Goal: Transaction & Acquisition: Download file/media

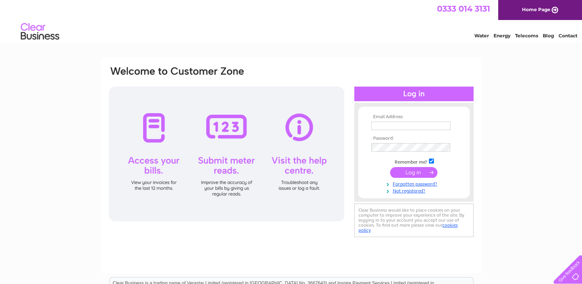
type input "andyglass@ntlworld.com"
click at [411, 174] on input "submit" at bounding box center [413, 172] width 47 height 11
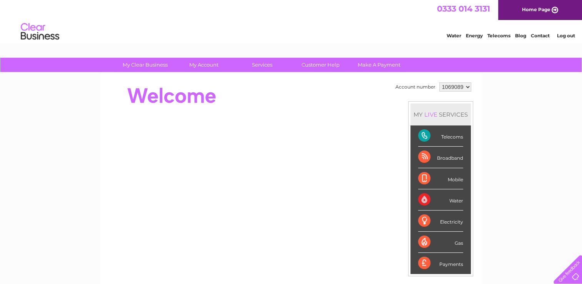
scroll to position [26, 0]
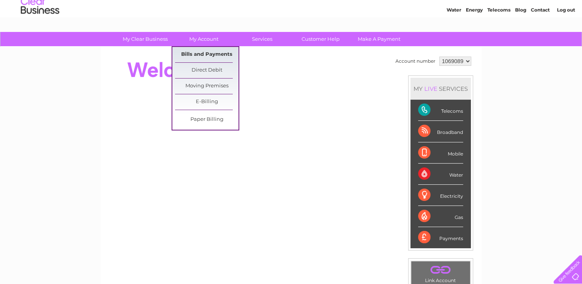
click at [201, 55] on link "Bills and Payments" at bounding box center [206, 54] width 63 height 15
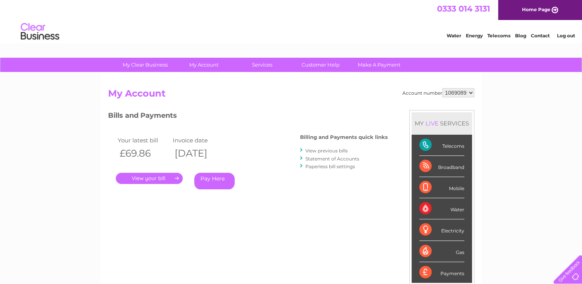
click at [146, 178] on link "." at bounding box center [149, 178] width 67 height 11
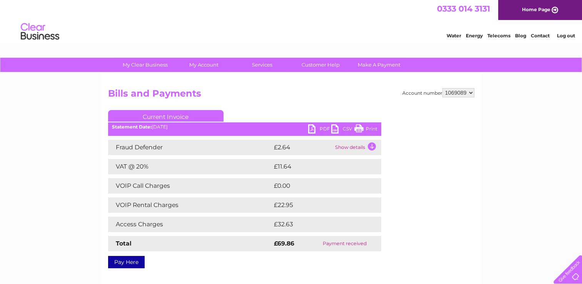
click at [313, 130] on link "PDF" at bounding box center [319, 129] width 23 height 11
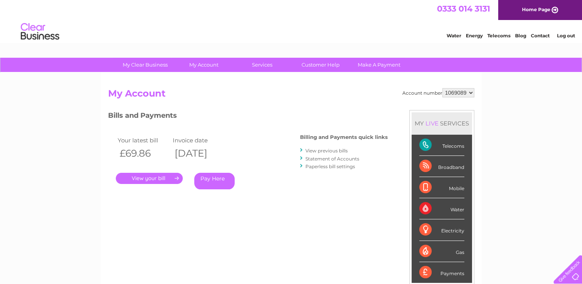
click at [343, 151] on link "View previous bills" at bounding box center [326, 151] width 42 height 6
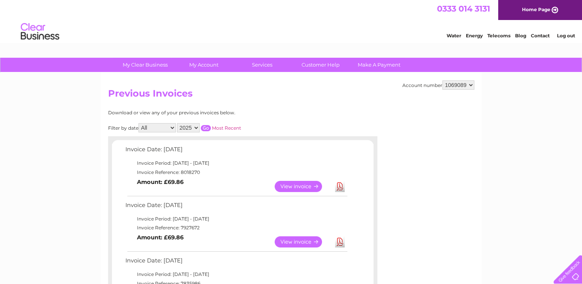
click at [339, 241] on link "Download" at bounding box center [340, 241] width 10 height 11
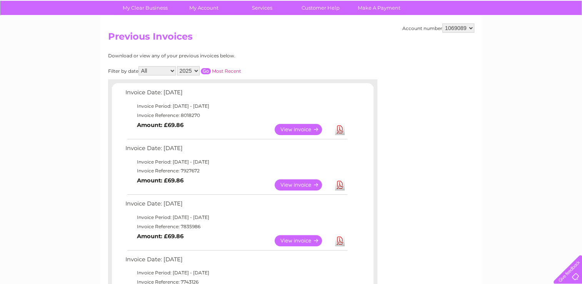
scroll to position [65, 0]
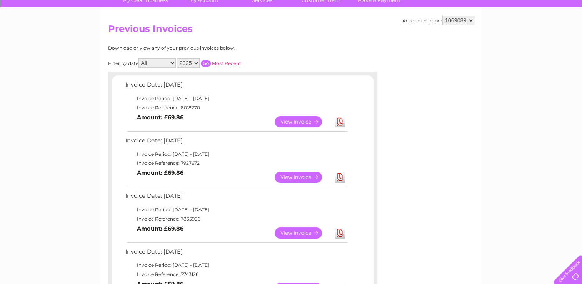
click at [339, 232] on link "Download" at bounding box center [340, 232] width 10 height 11
